Goal: Task Accomplishment & Management: Use online tool/utility

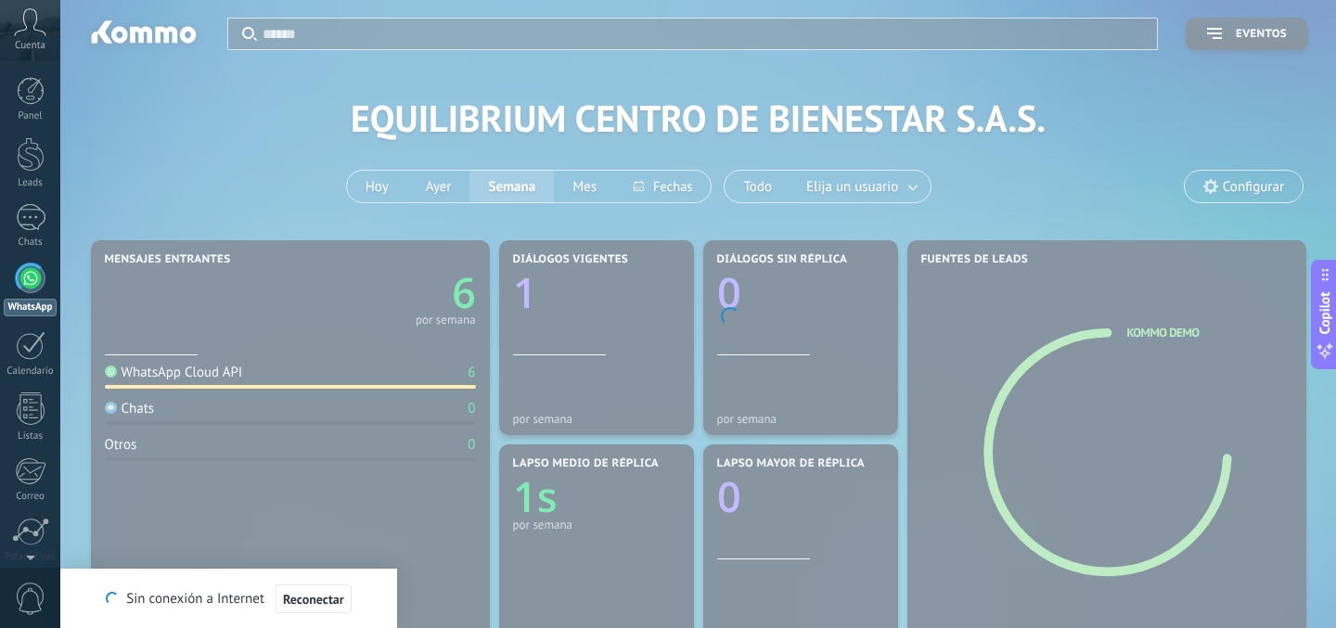
click at [28, 33] on icon at bounding box center [30, 22] width 32 height 28
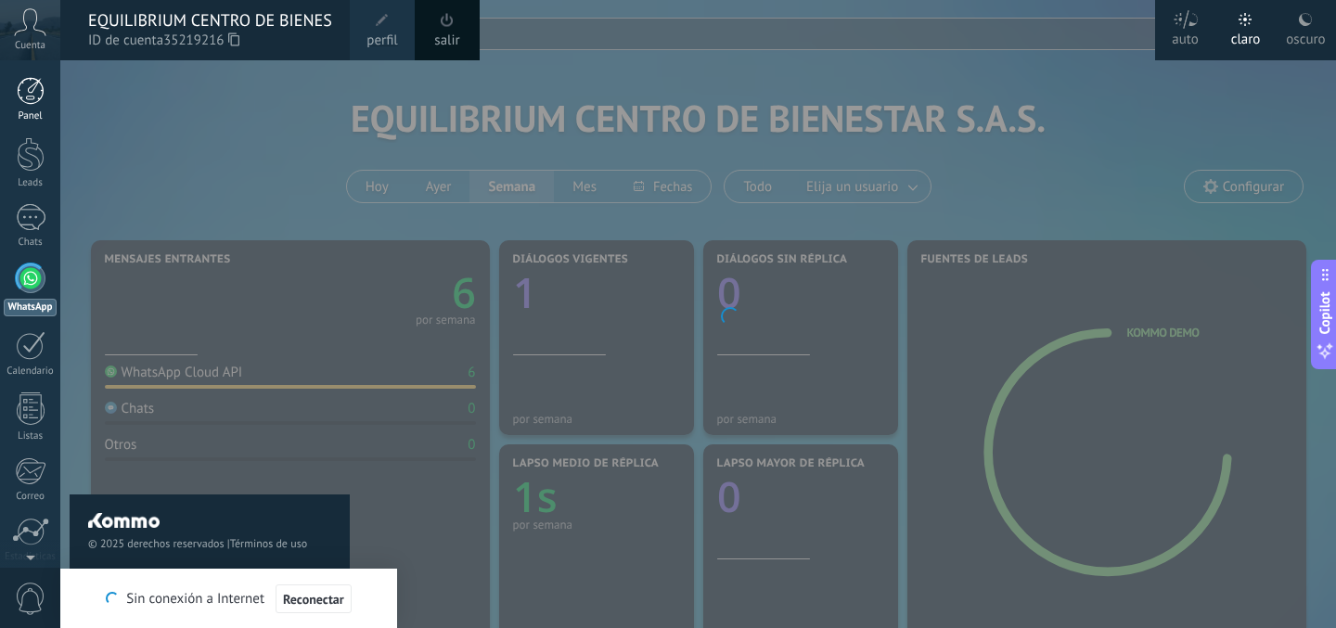
drag, startPoint x: 27, startPoint y: 82, endPoint x: 27, endPoint y: 97, distance: 15.8
click at [27, 82] on div at bounding box center [31, 91] width 28 height 28
click at [27, 97] on div at bounding box center [31, 91] width 28 height 28
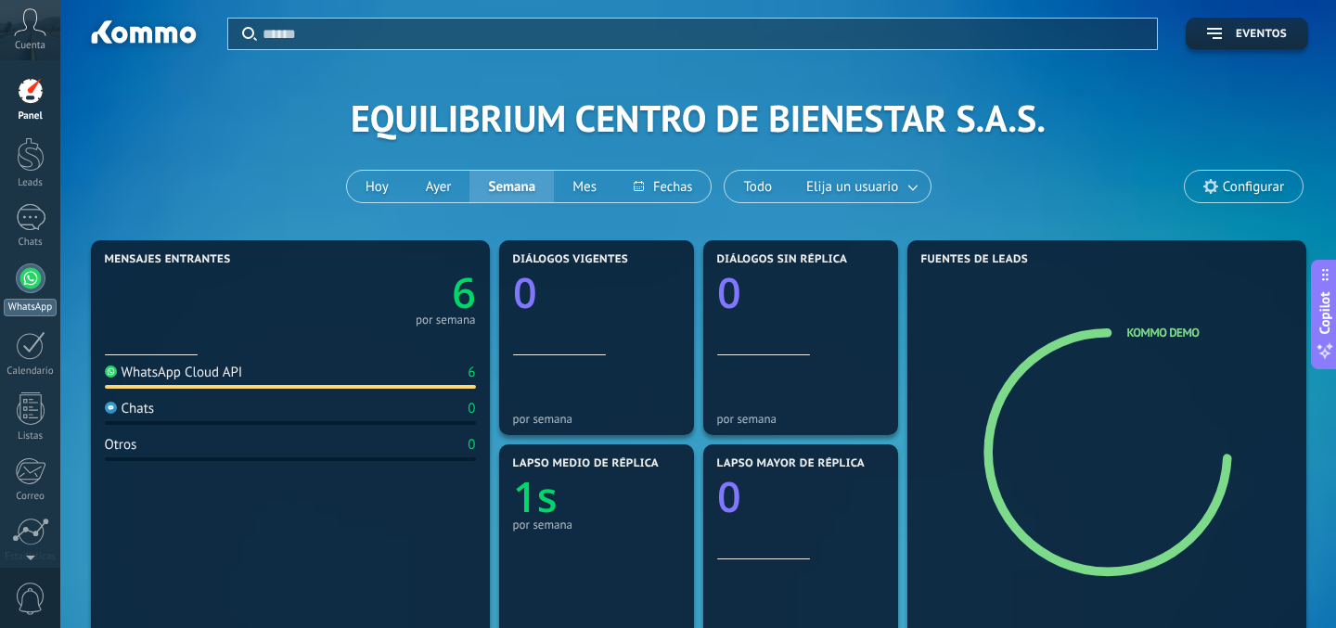
click at [18, 299] on div "WhatsApp" at bounding box center [30, 308] width 53 height 18
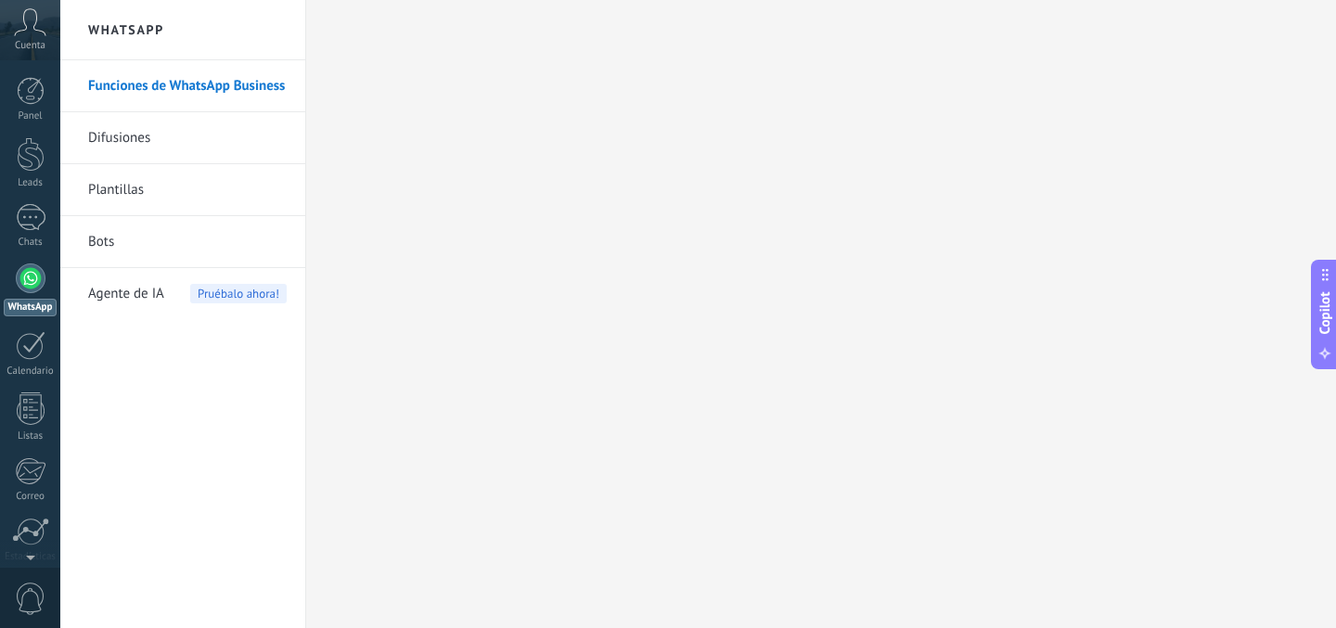
click at [172, 95] on link "Funciones de WhatsApp Business" at bounding box center [187, 86] width 199 height 52
click at [148, 136] on link "Difusiones" at bounding box center [187, 138] width 199 height 52
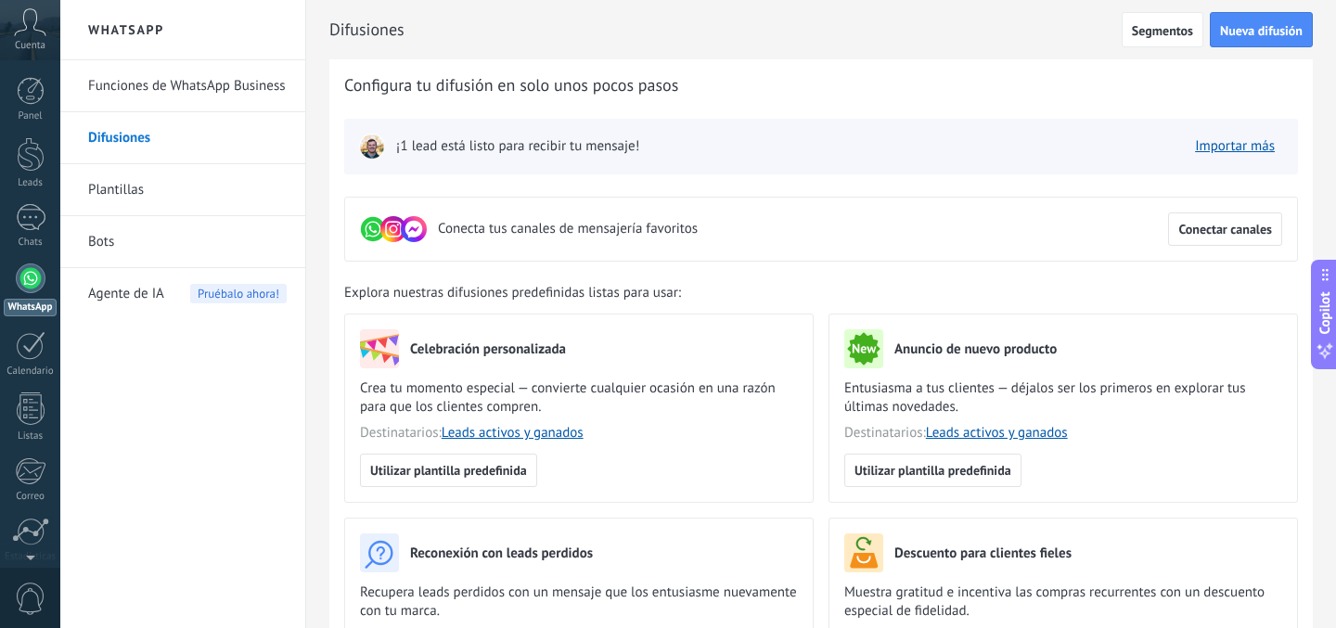
click at [131, 187] on link "Plantillas" at bounding box center [187, 190] width 199 height 52
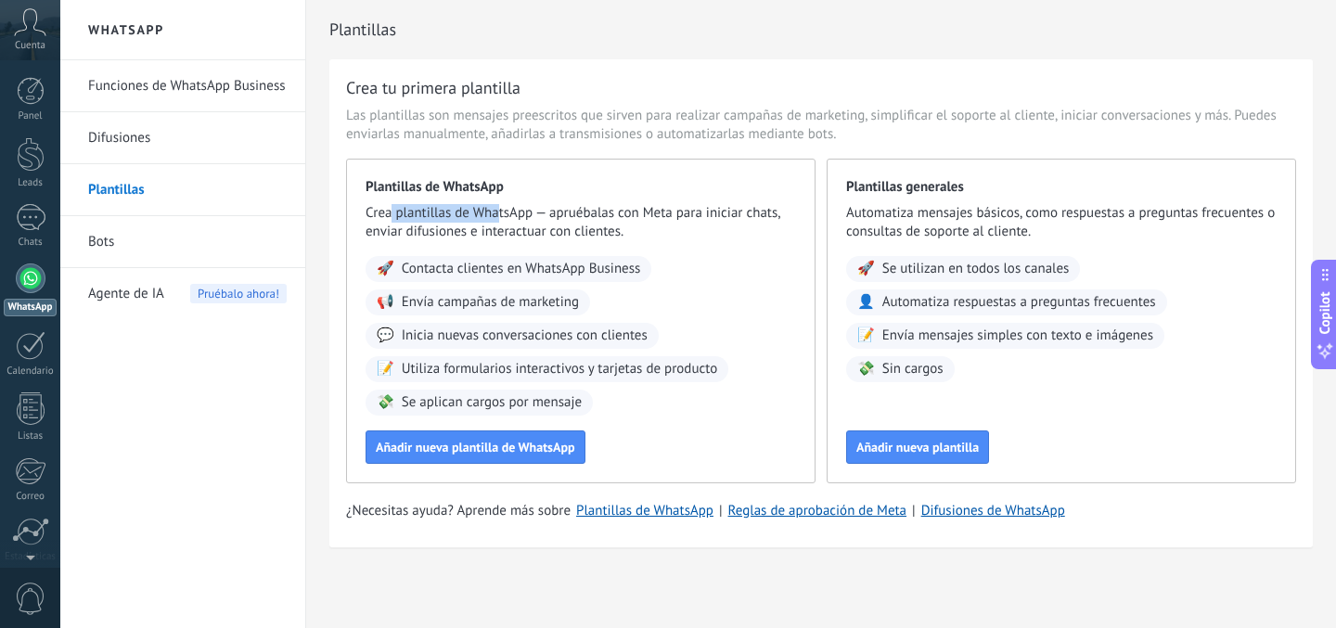
drag, startPoint x: 389, startPoint y: 212, endPoint x: 495, endPoint y: 211, distance: 106.7
click at [496, 212] on span "Crea plantillas de WhatsApp — apruébalas con Meta para iniciar chats, enviar di…" at bounding box center [580, 222] width 430 height 37
drag, startPoint x: 608, startPoint y: 218, endPoint x: 654, endPoint y: 222, distance: 46.5
click at [654, 222] on span "Crea plantillas de WhatsApp — apruébalas con Meta para iniciar chats, enviar di…" at bounding box center [580, 222] width 430 height 37
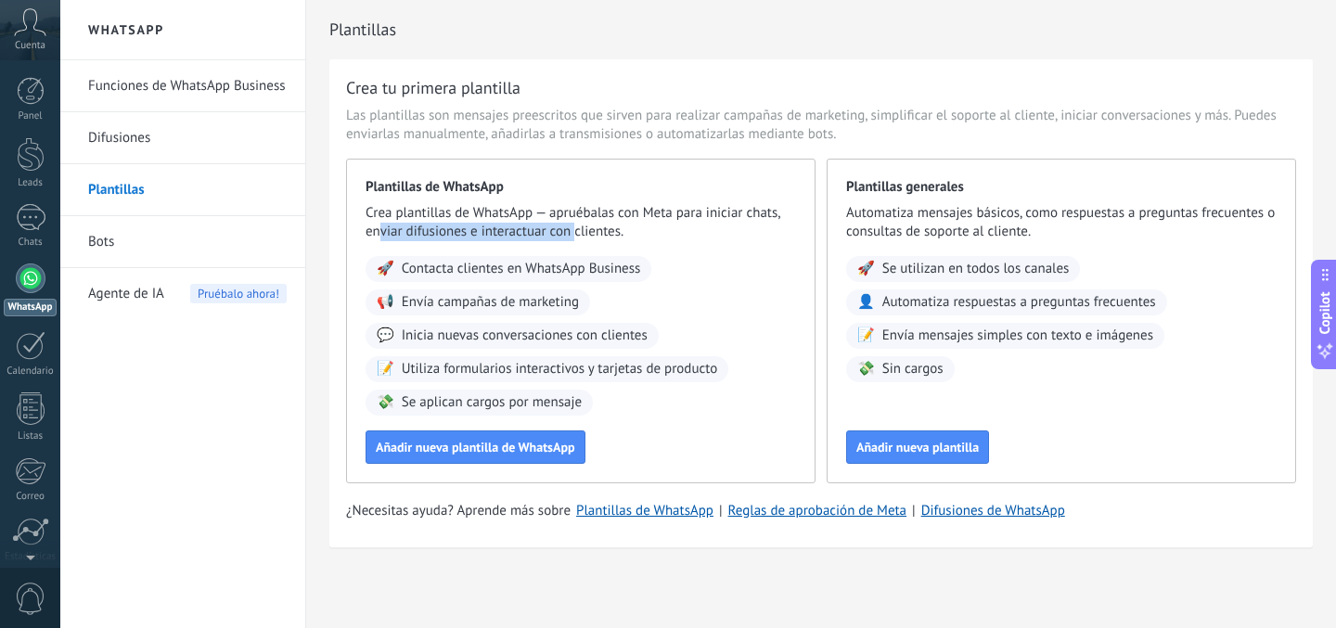
drag, startPoint x: 379, startPoint y: 231, endPoint x: 573, endPoint y: 240, distance: 194.1
click at [573, 240] on span "Crea plantillas de WhatsApp — apruébalas con Meta para iniciar chats, enviar di…" at bounding box center [580, 222] width 430 height 37
click at [105, 241] on link "Bots" at bounding box center [187, 242] width 199 height 52
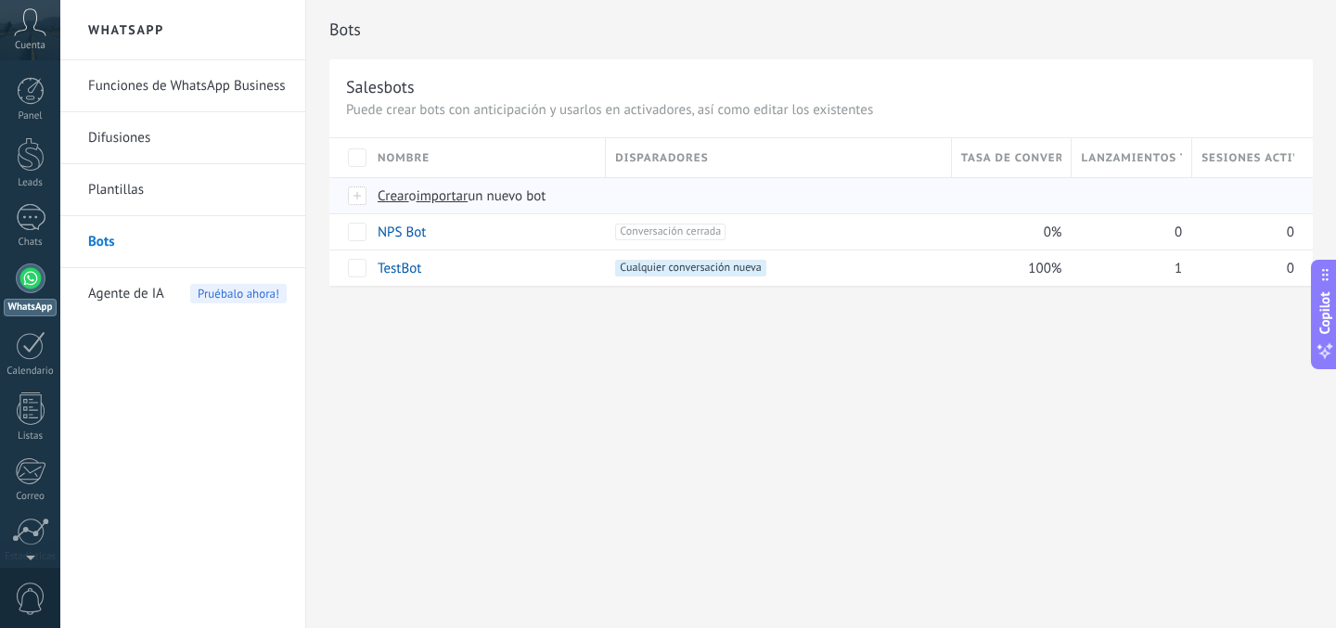
click at [378, 196] on span "Crear" at bounding box center [394, 196] width 32 height 18
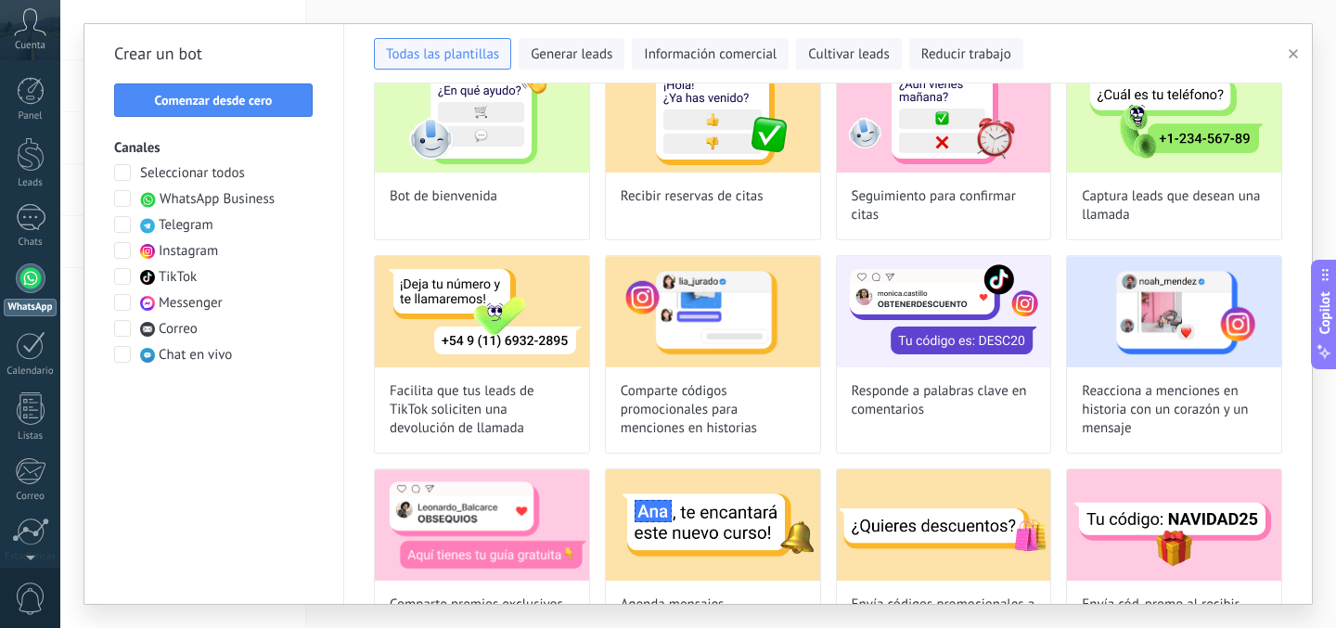
scroll to position [32, 0]
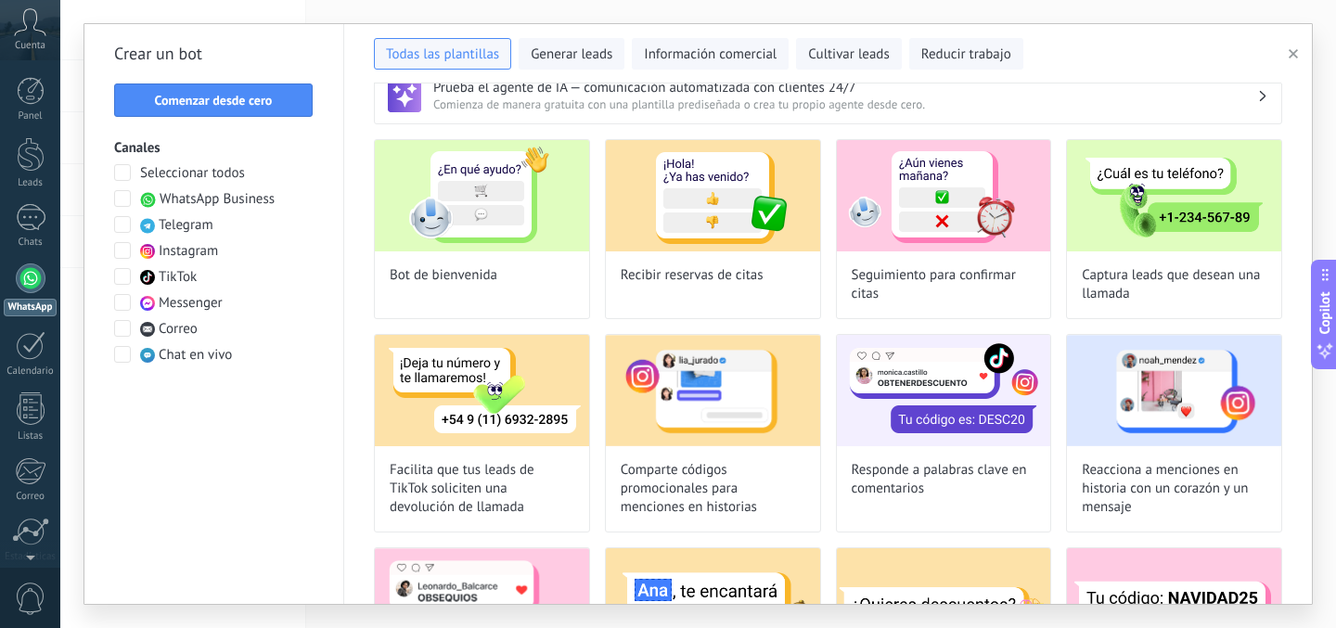
click at [118, 199] on span at bounding box center [122, 198] width 17 height 17
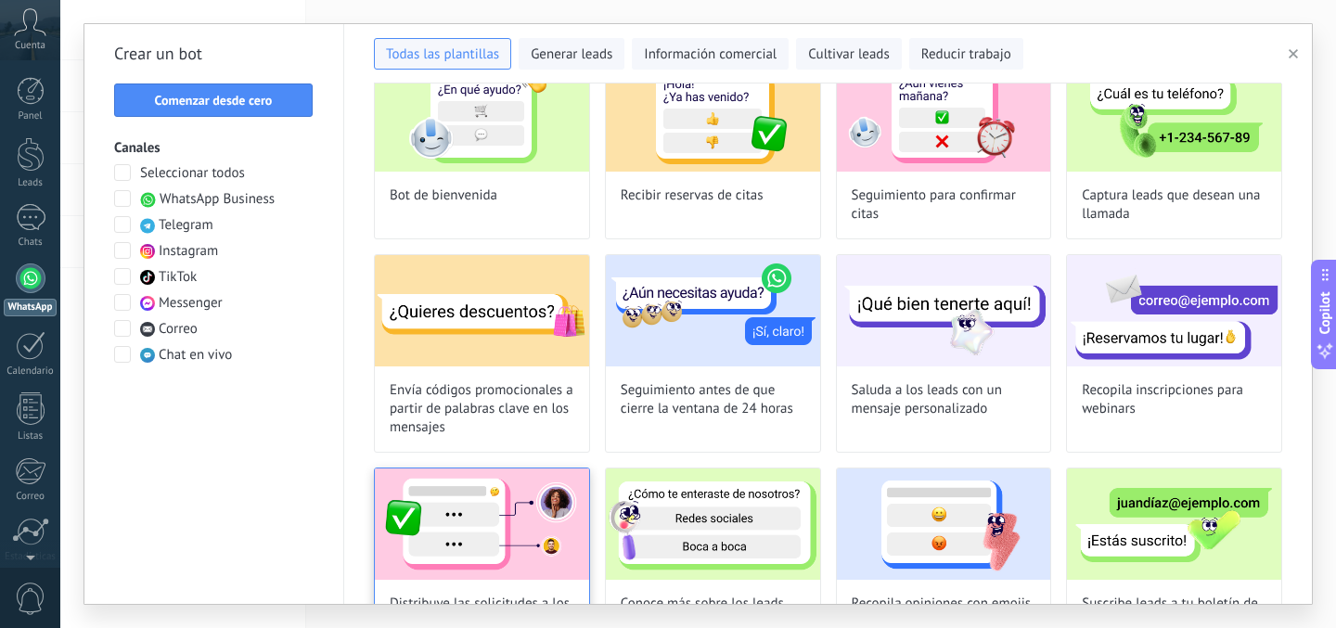
scroll to position [0, 0]
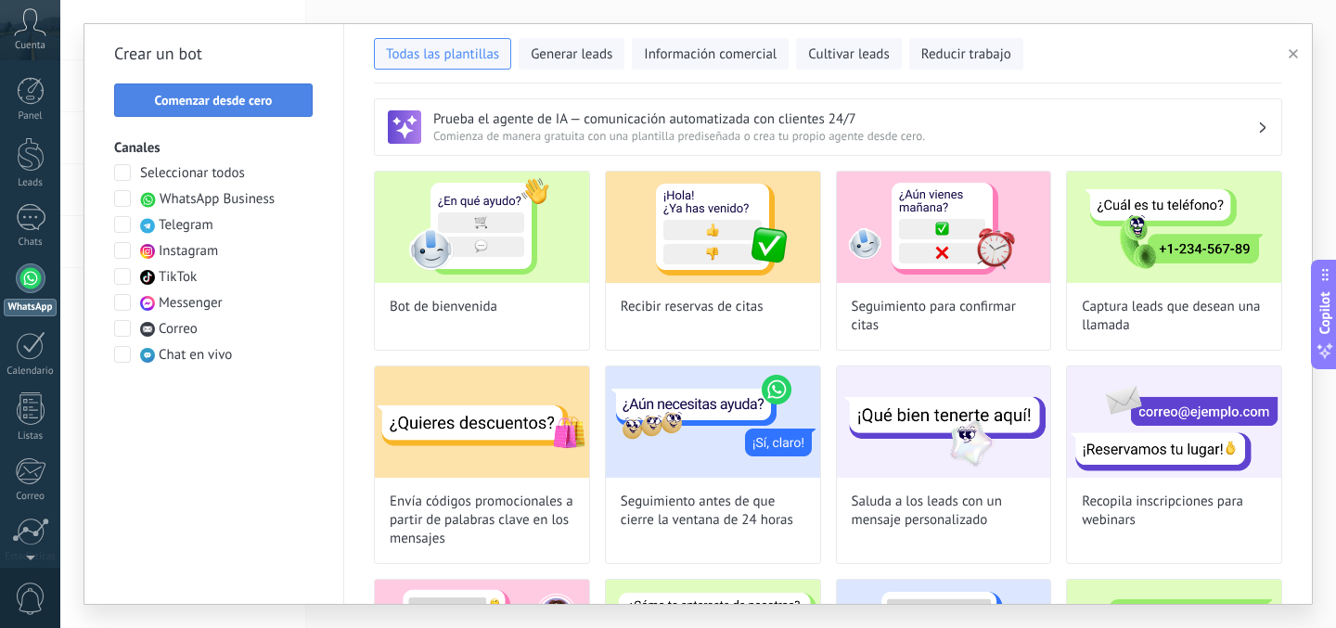
click at [264, 106] on span "Comenzar desde cero" at bounding box center [214, 100] width 118 height 13
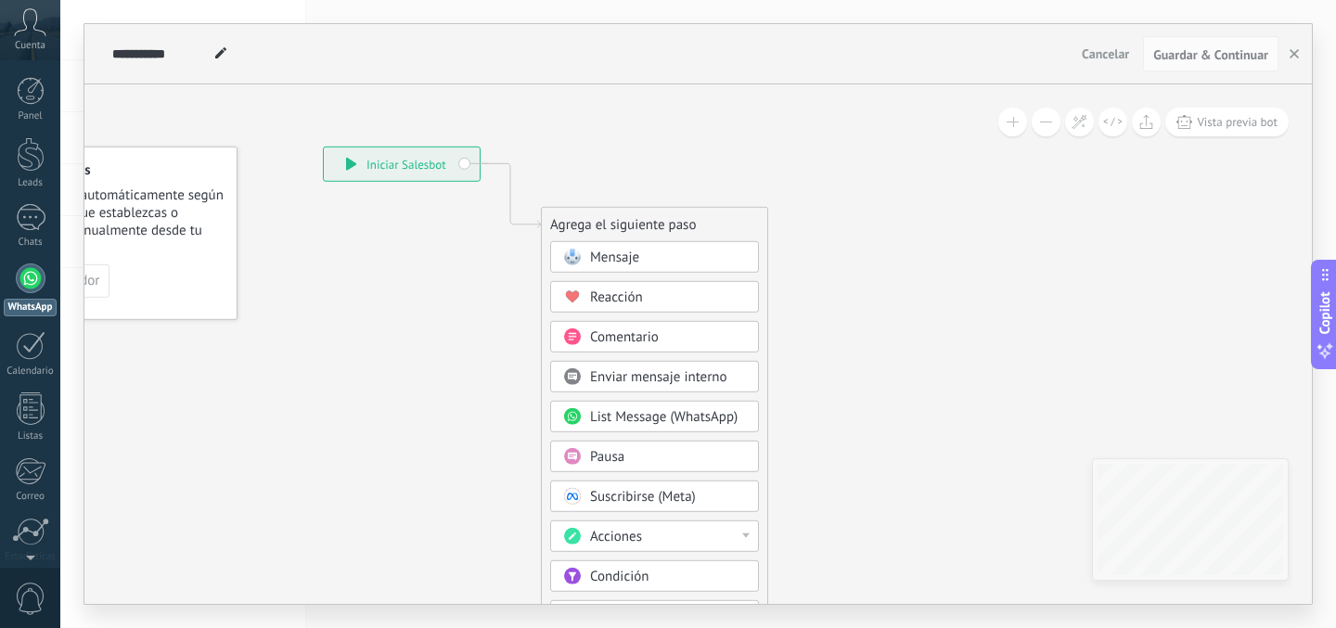
click at [642, 268] on div "Mensaje" at bounding box center [654, 257] width 209 height 32
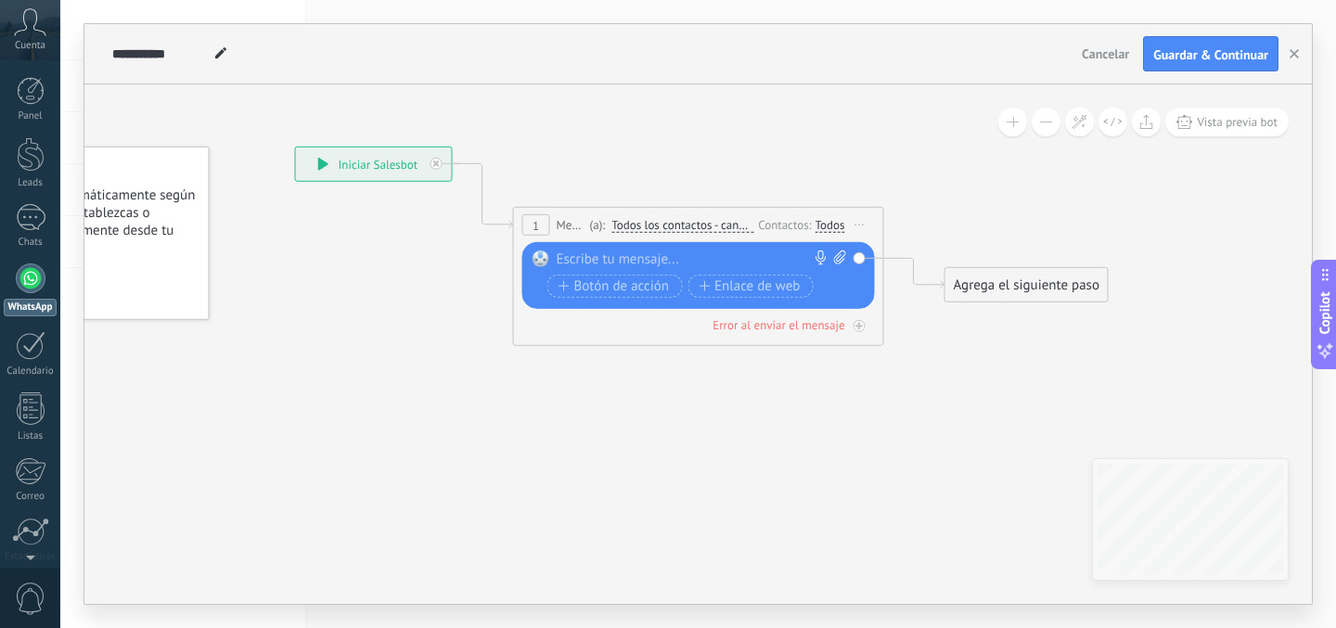
click at [613, 260] on div at bounding box center [695, 259] width 276 height 19
click at [723, 226] on span "Todos los contactos - canales seleccionados" at bounding box center [682, 225] width 142 height 15
click at [723, 226] on button "Todos los contactos - canales seleccionados" at bounding box center [718, 225] width 232 height 33
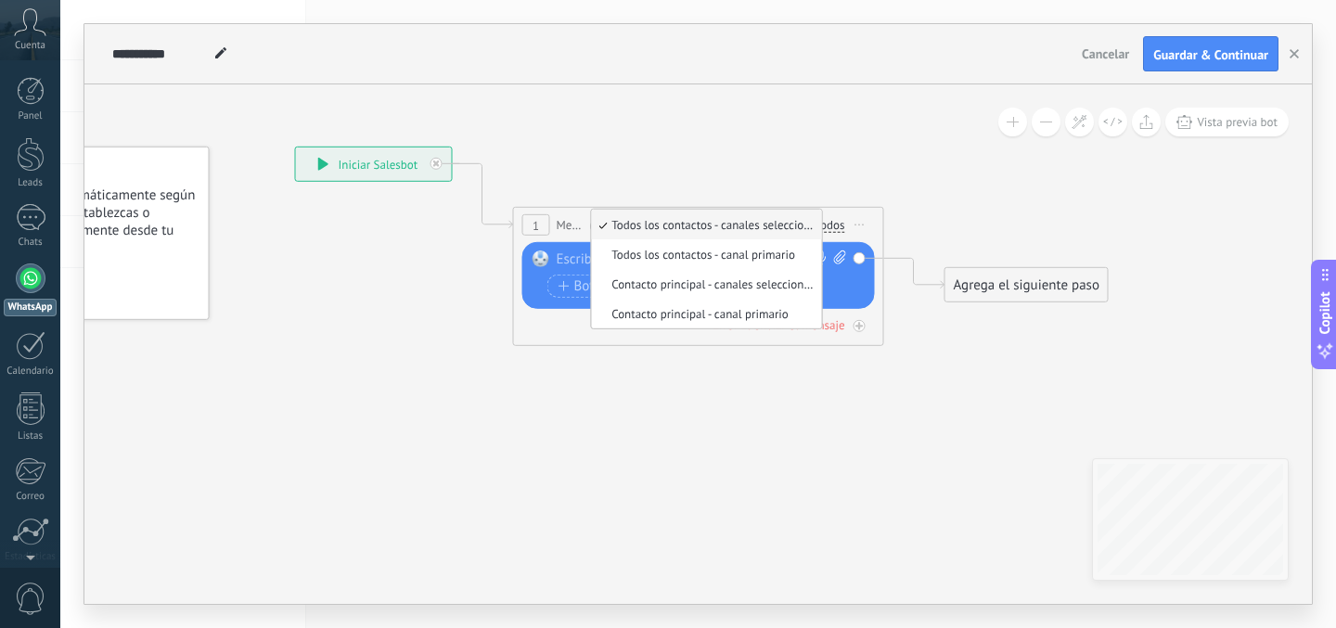
click at [738, 223] on span "Todos los contactos - canales seleccionados" at bounding box center [703, 225] width 224 height 16
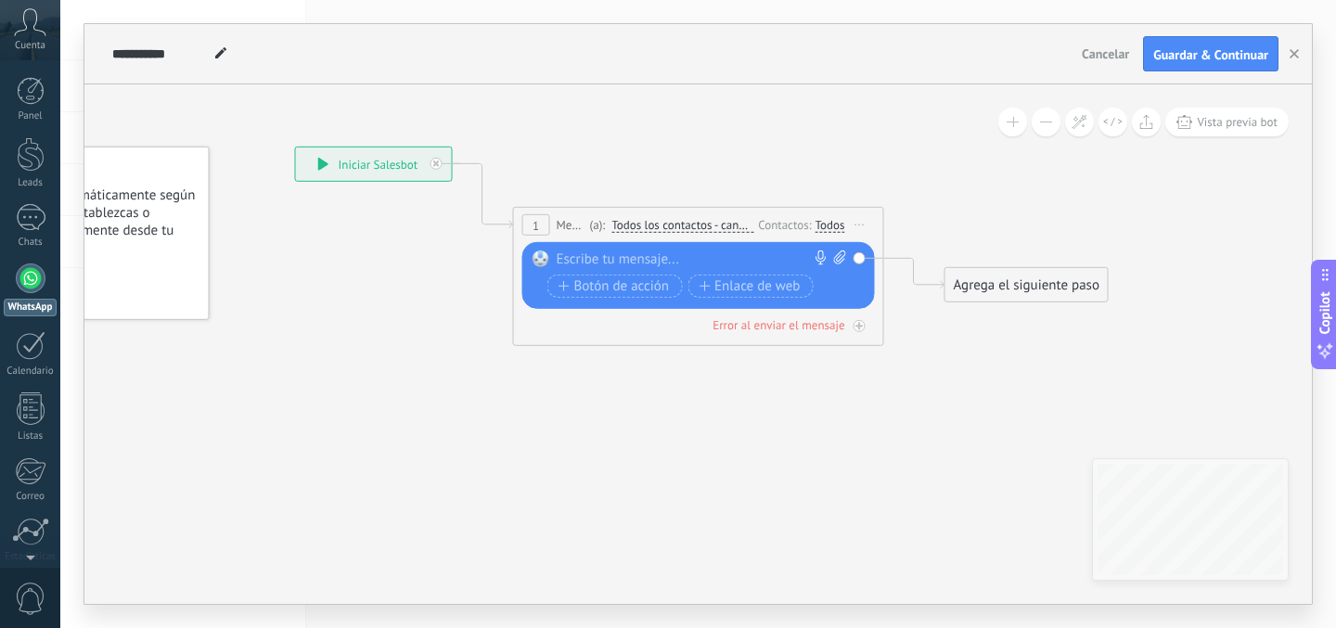
click at [634, 263] on div at bounding box center [695, 259] width 276 height 19
click at [610, 291] on span "Botón de acción" at bounding box center [613, 285] width 111 height 15
